Goal: Consume media (video, audio)

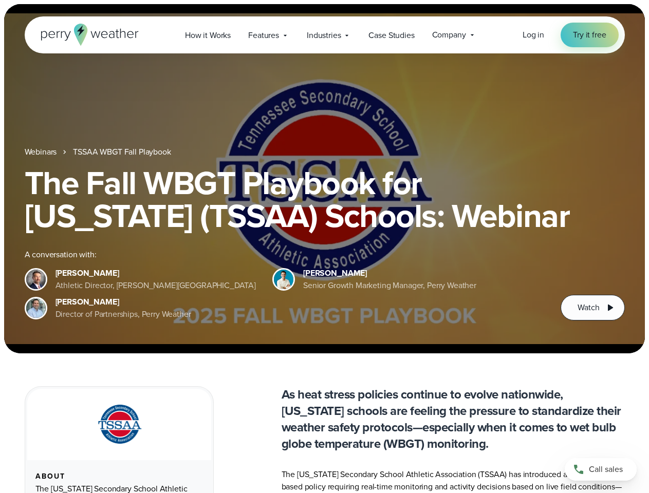
click at [324, 247] on div "The Fall WBGT Playbook for [US_STATE] (TSSAA) Schools: Webinar A conversation w…" at bounding box center [325, 243] width 600 height 154
click at [324, 35] on span "Industries" at bounding box center [324, 35] width 34 height 12
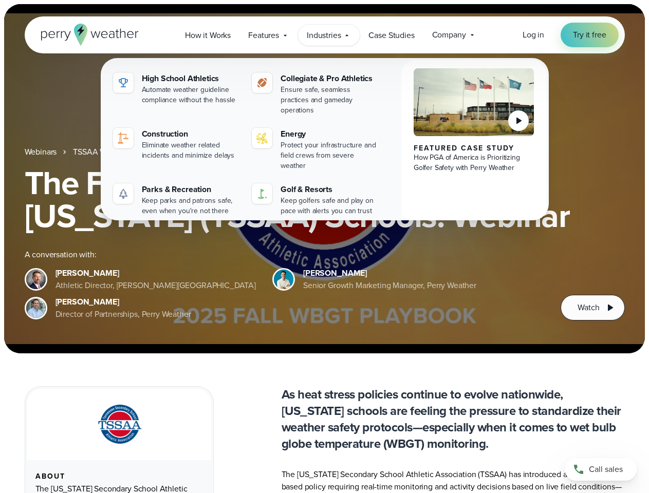
click at [324, 179] on h1 "The Fall WBGT Playbook for [US_STATE] (TSSAA) Schools: Webinar" at bounding box center [325, 199] width 600 height 66
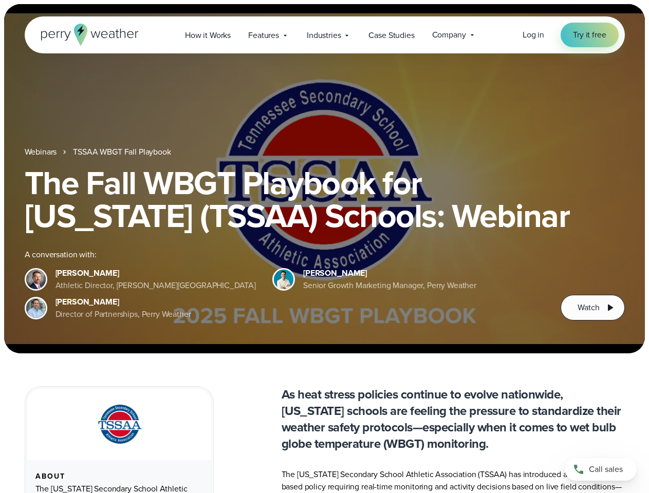
click at [123, 152] on link "TSSAA WBGT Fall Playbook" at bounding box center [122, 152] width 98 height 12
click at [592, 308] on span "Watch" at bounding box center [589, 308] width 22 height 12
